Goal: Check status: Check status

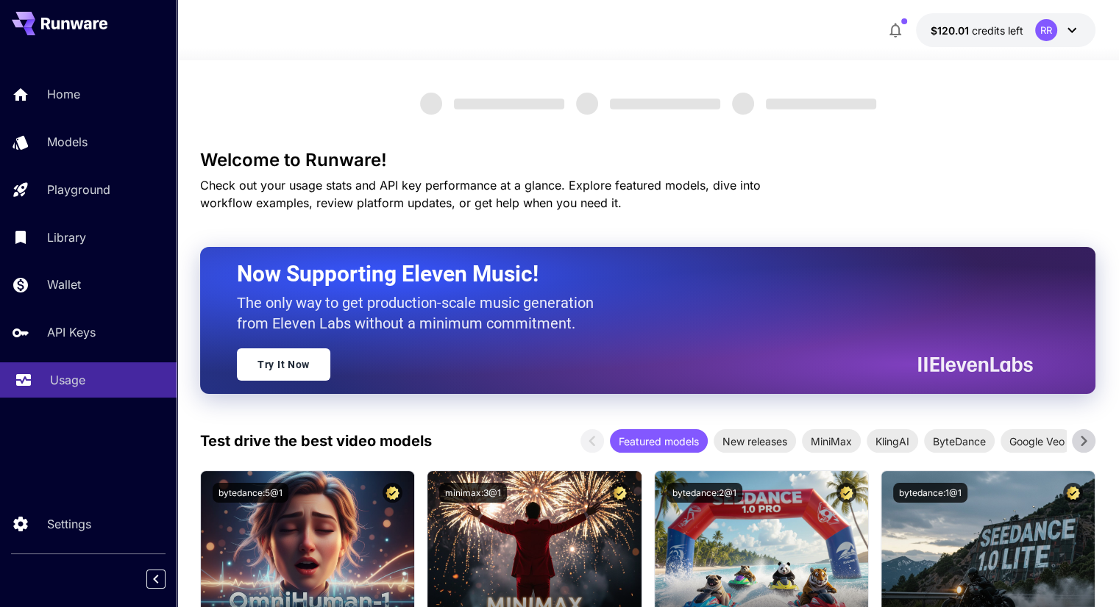
click at [74, 388] on p "Usage" at bounding box center [67, 380] width 35 height 18
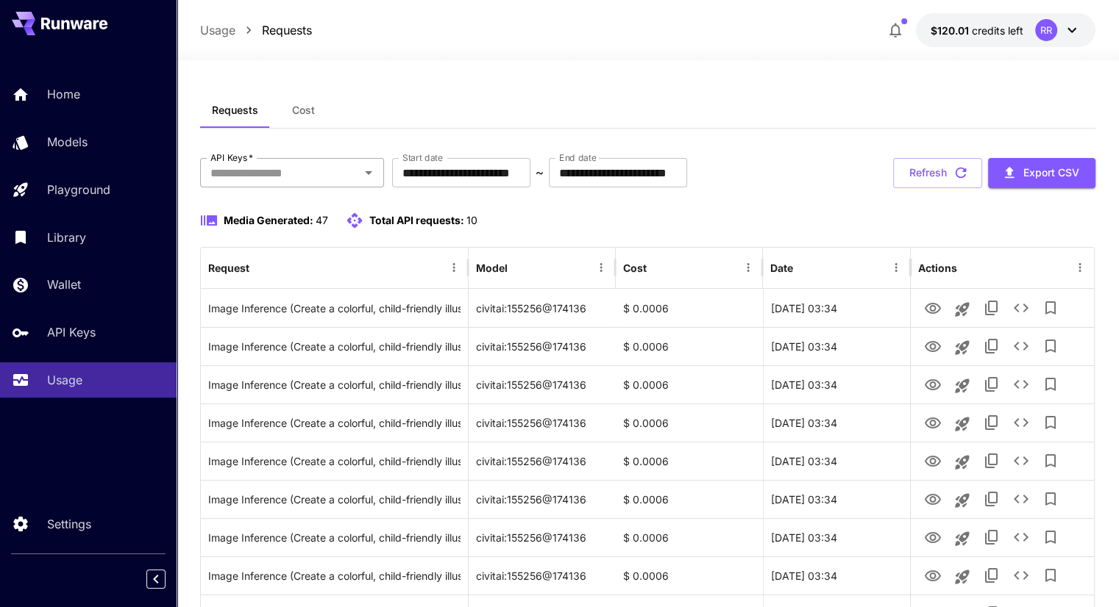
click at [349, 165] on input "API Keys   *" at bounding box center [279, 173] width 151 height 21
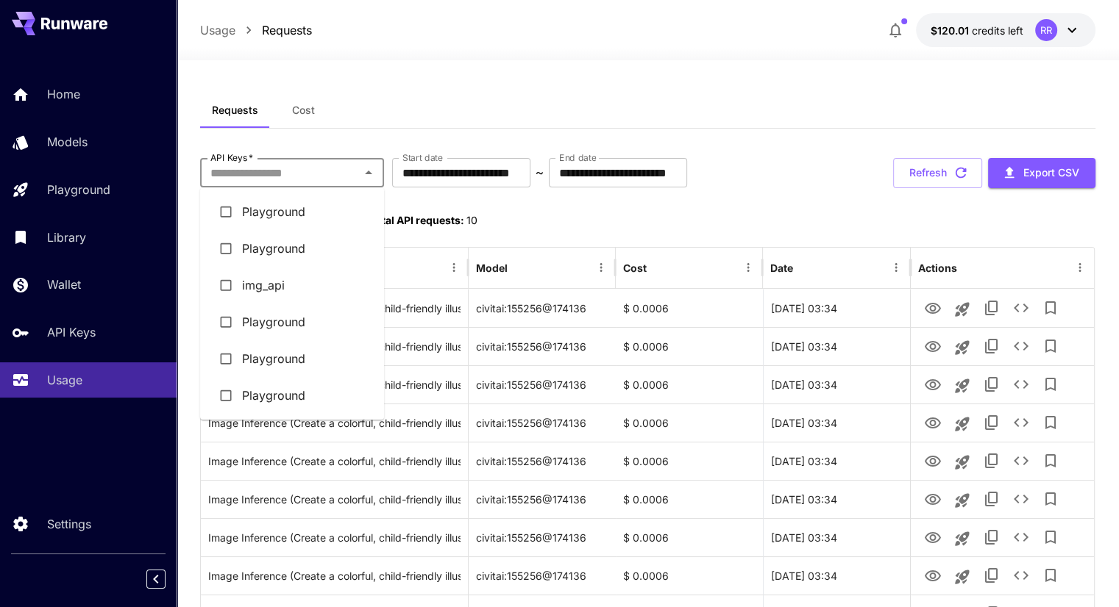
click at [250, 288] on li "img_api" at bounding box center [292, 285] width 184 height 37
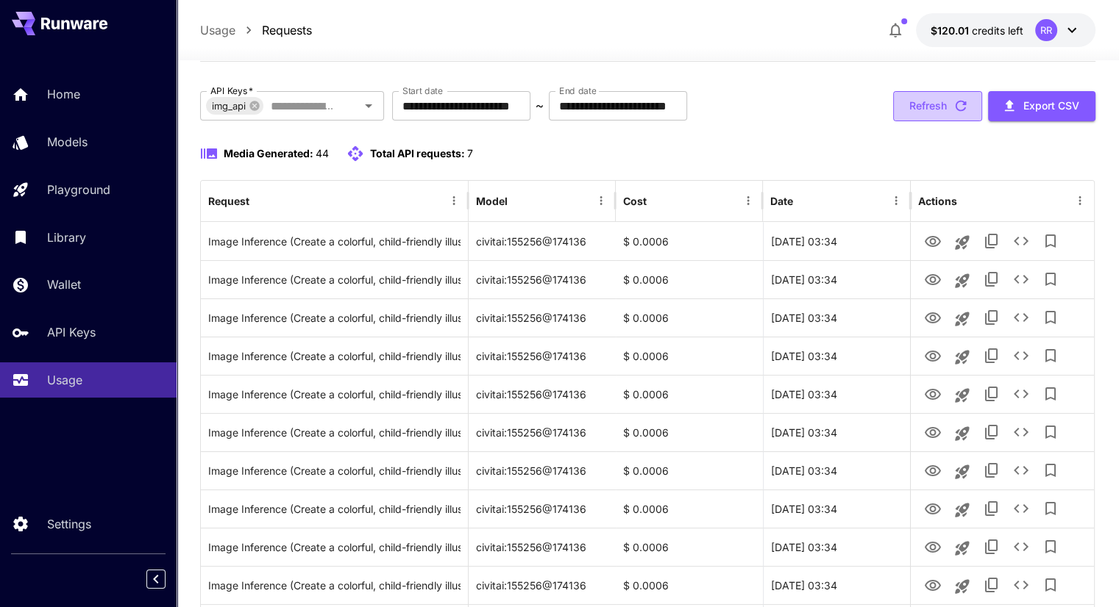
click at [938, 108] on button "Refresh" at bounding box center [937, 106] width 89 height 30
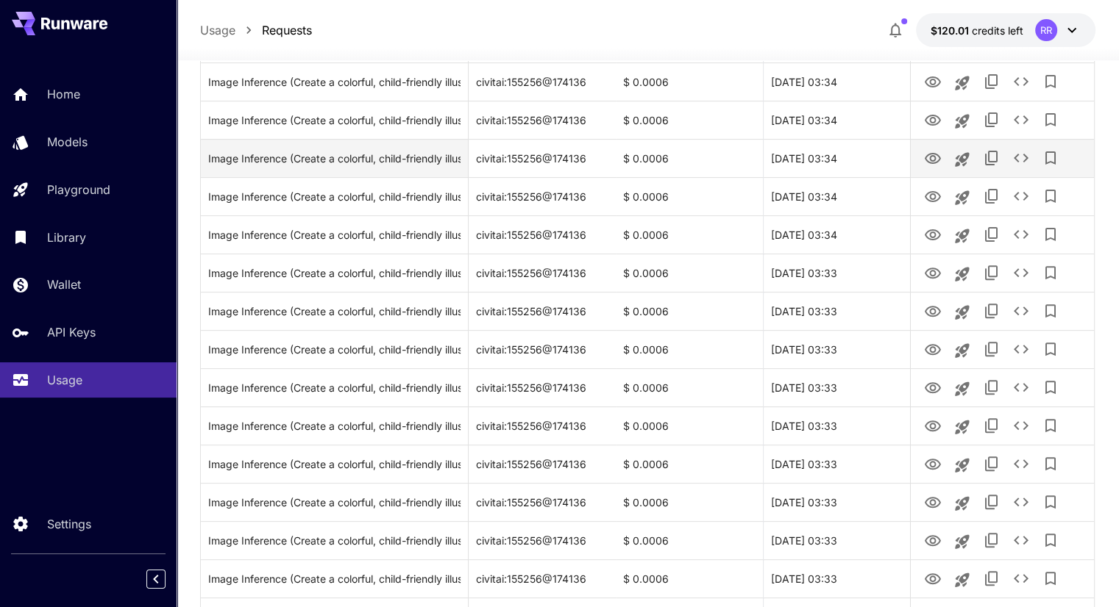
scroll to position [0, 0]
